Goal: Information Seeking & Learning: Learn about a topic

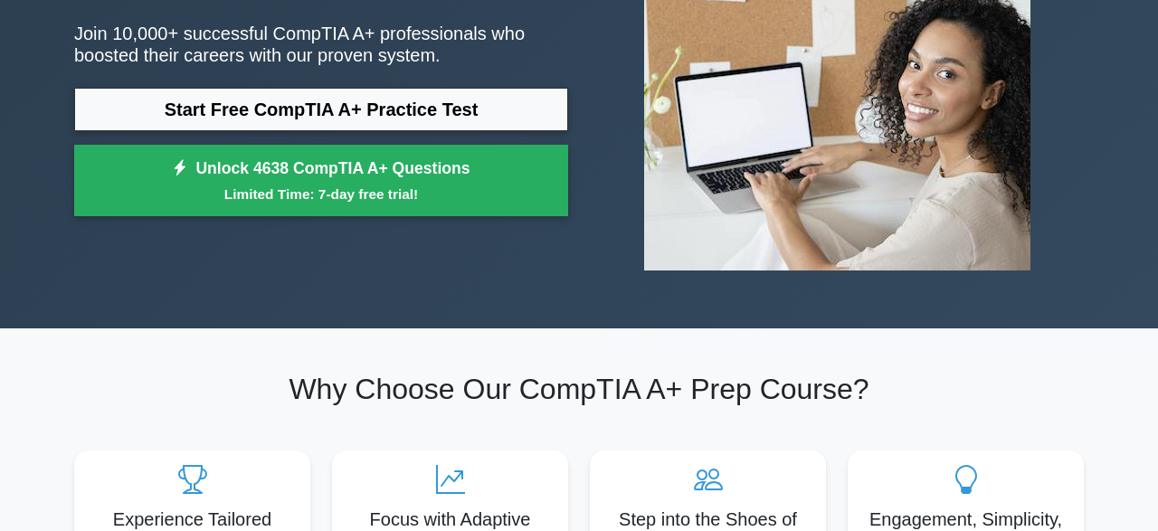
scroll to position [188, 0]
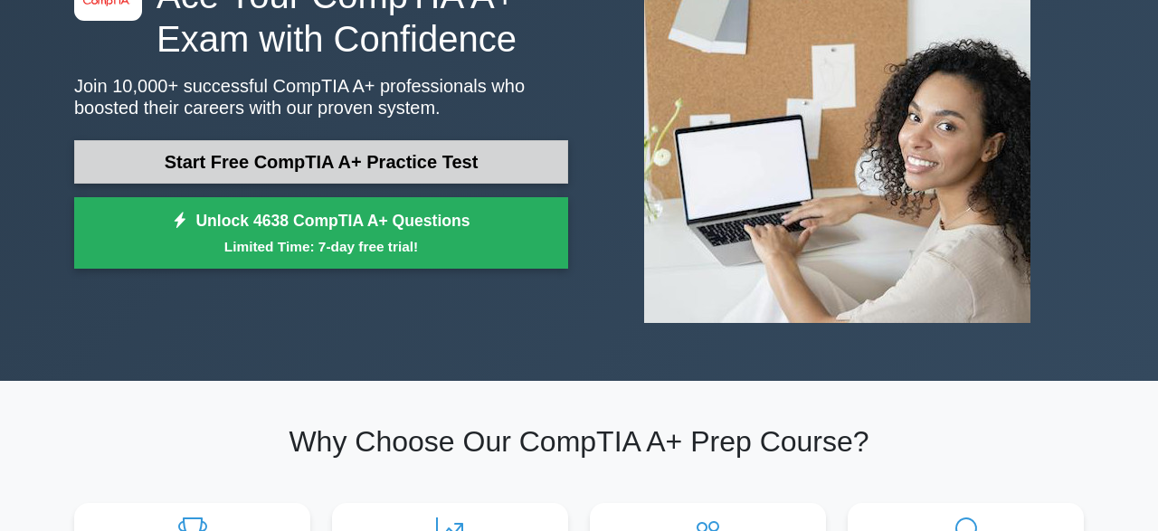
click at [285, 166] on link "Start Free CompTIA A+ Practice Test" at bounding box center [321, 161] width 494 height 43
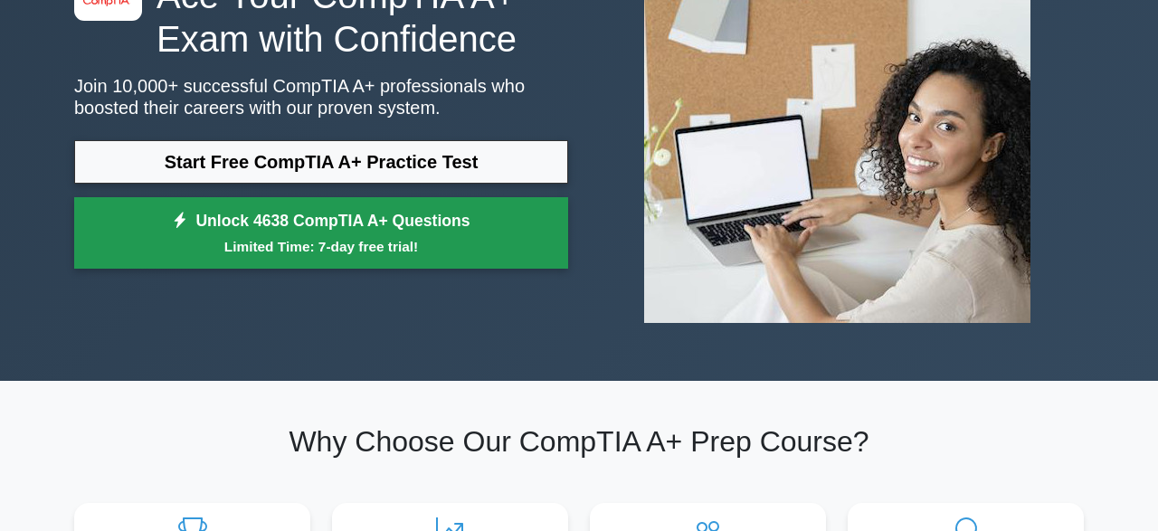
click at [278, 221] on link "Unlock 4638 CompTIA A+ Questions Limited Time: 7-day free trial!" at bounding box center [321, 233] width 494 height 72
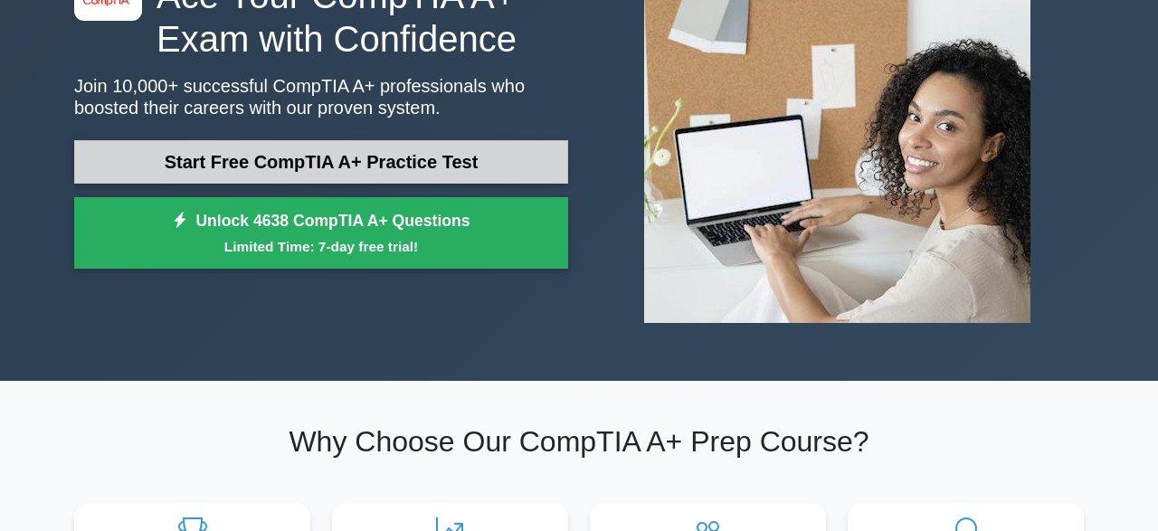
click at [245, 166] on link "Start Free CompTIA A+ Practice Test" at bounding box center [321, 161] width 494 height 43
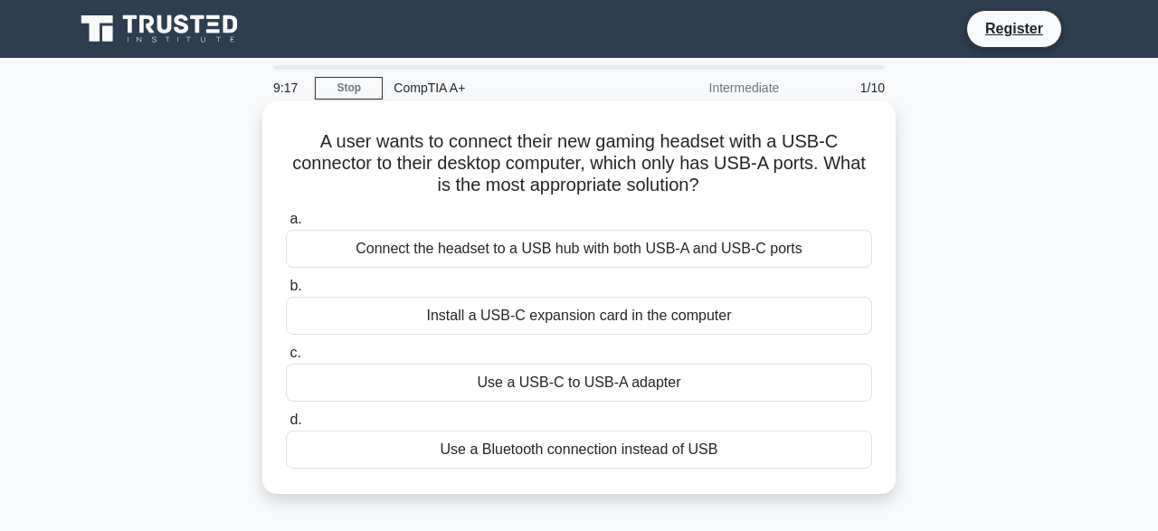
click at [325, 442] on div "Use a Bluetooth connection instead of USB" at bounding box center [579, 450] width 586 height 38
click at [286, 426] on input "d. Use a Bluetooth connection instead of USB" at bounding box center [286, 420] width 0 height 12
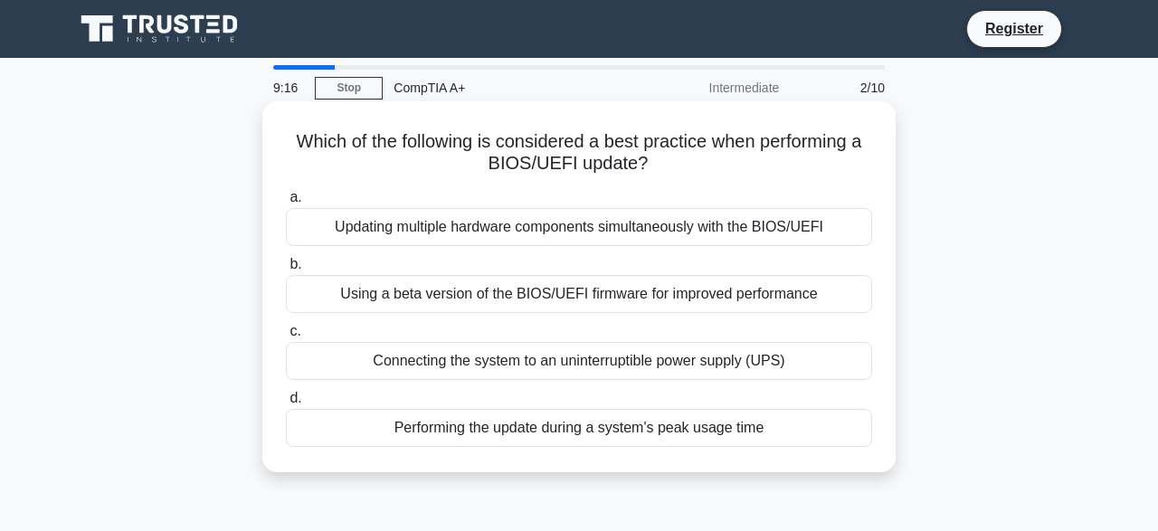
click at [454, 431] on div "Performing the update during a system's peak usage time" at bounding box center [579, 428] width 586 height 38
click at [286, 404] on input "d. Performing the update during a system's peak usage time" at bounding box center [286, 399] width 0 height 12
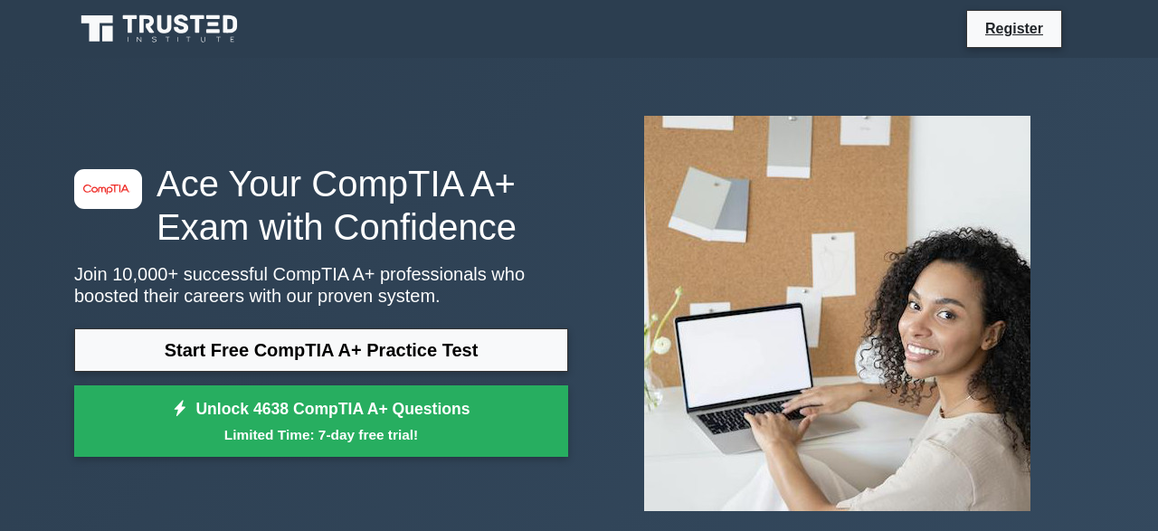
scroll to position [188, 0]
